Goal: Use online tool/utility

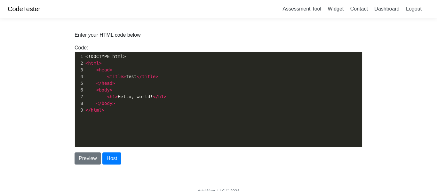
click at [150, 76] on span "title" at bounding box center [148, 76] width 13 height 5
type textarea "<!DOCTYPE html> <html> <head> <title>Test</title> </head> <body> <h1>Hello, wor…"
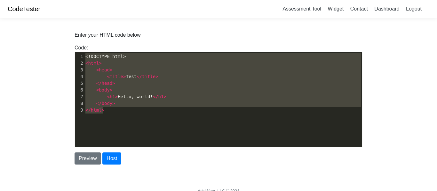
scroll to position [2230, 0]
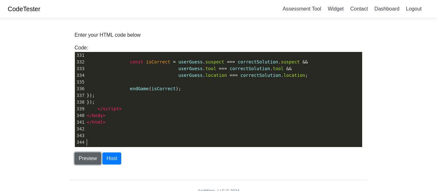
click at [87, 160] on button "Preview" at bounding box center [87, 159] width 27 height 12
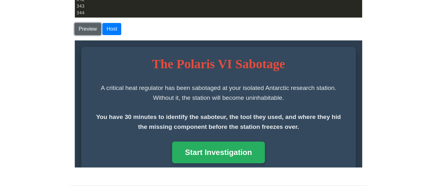
scroll to position [137, 0]
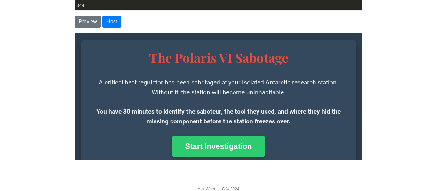
click at [207, 146] on button "Start Investigation" at bounding box center [218, 147] width 92 height 22
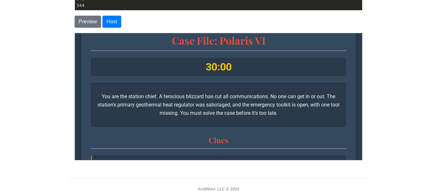
scroll to position [17, 0]
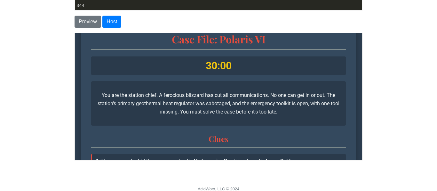
click at [215, 66] on div "30:00" at bounding box center [217, 65] width 255 height 19
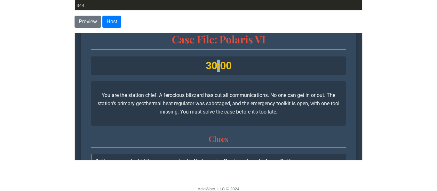
click at [215, 66] on div "30:00" at bounding box center [217, 65] width 255 height 19
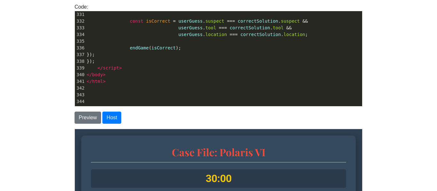
scroll to position [40, 0]
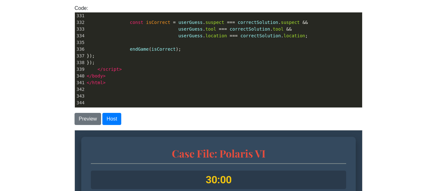
click at [239, 103] on pre "​" at bounding box center [223, 103] width 276 height 7
type textarea "<!DOCTYPE html> <html lang="en"> <head> <meta charset="UTF-8"> <meta name="view…"
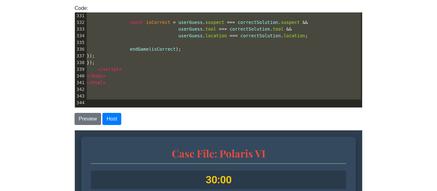
scroll to position [2223, 0]
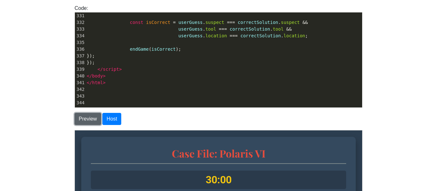
click at [85, 118] on button "Preview" at bounding box center [87, 119] width 27 height 12
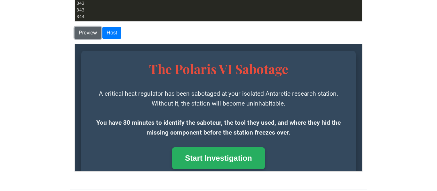
scroll to position [127, 0]
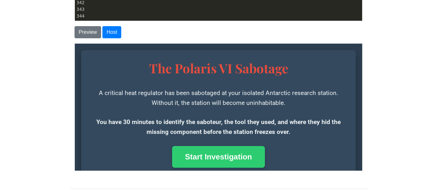
click at [182, 158] on button "Start Investigation" at bounding box center [218, 157] width 92 height 22
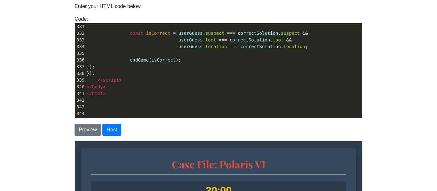
scroll to position [18, 0]
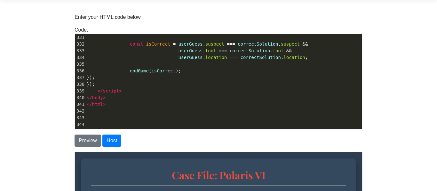
click at [226, 82] on pre "});" at bounding box center [223, 84] width 276 height 7
type textarea "<!DOCTYPE html> <html lang="en"> <head> <meta charset="UTF-8"> <meta name="view…"
click at [80, 143] on button "Preview" at bounding box center [87, 141] width 27 height 12
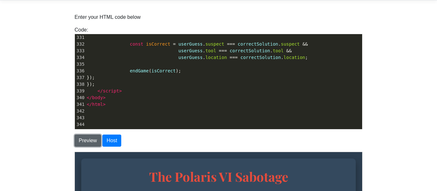
scroll to position [164, 0]
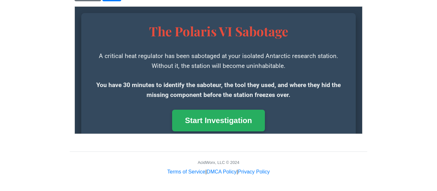
click at [255, 100] on div "The Polaris VI Sabotage A critical heat regulator has been sabotaged at your is…" at bounding box center [218, 77] width 274 height 128
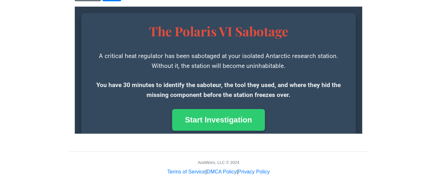
click at [243, 113] on button "Start Investigation" at bounding box center [218, 120] width 92 height 22
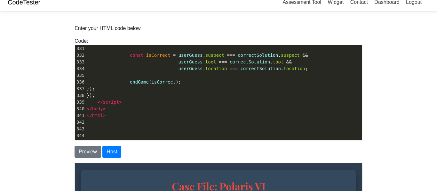
scroll to position [0, 0]
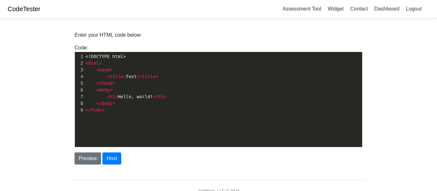
click at [136, 94] on pre "< h1 > Hello, world! </ h1 >" at bounding box center [223, 97] width 278 height 7
type textarea "<!DOCTYPE html> <html> <head> <title>Test</title> </head> <body> <h1>Hello, wor…"
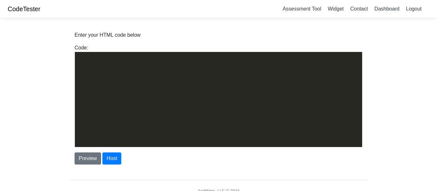
scroll to position [1766, 0]
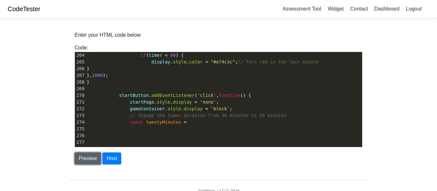
click at [82, 159] on button "Preview" at bounding box center [87, 159] width 27 height 12
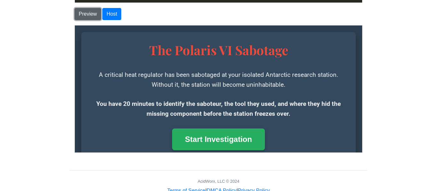
scroll to position [146, 0]
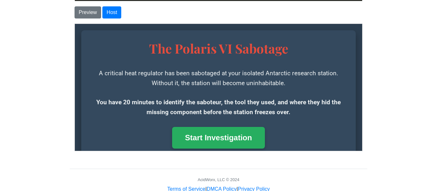
click at [217, 151] on div at bounding box center [218, 89] width 288 height 130
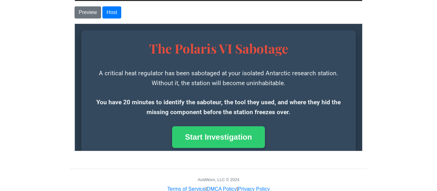
click at [221, 141] on button "Start Investigation" at bounding box center [218, 137] width 92 height 22
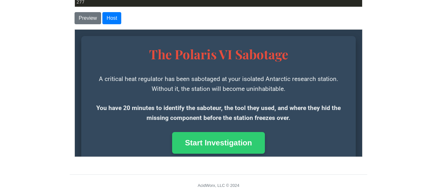
scroll to position [138, 0]
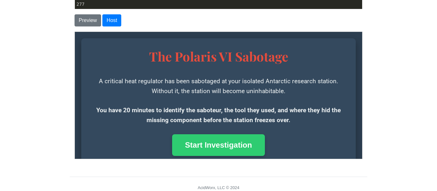
click at [248, 145] on button "Start Investigation" at bounding box center [218, 145] width 92 height 22
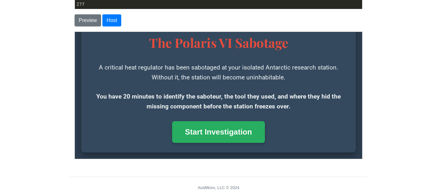
scroll to position [0, 0]
